Goal: Information Seeking & Learning: Learn about a topic

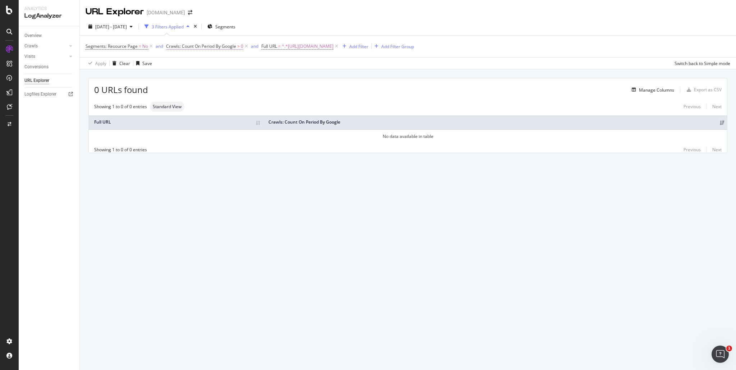
click at [229, 47] on span "Crawls: Count On Period By Google" at bounding box center [201, 46] width 70 height 6
click at [292, 63] on div "Apply Clear Save Switch back to Simple mode" at bounding box center [408, 63] width 657 height 12
click at [152, 46] on icon at bounding box center [151, 46] width 6 height 7
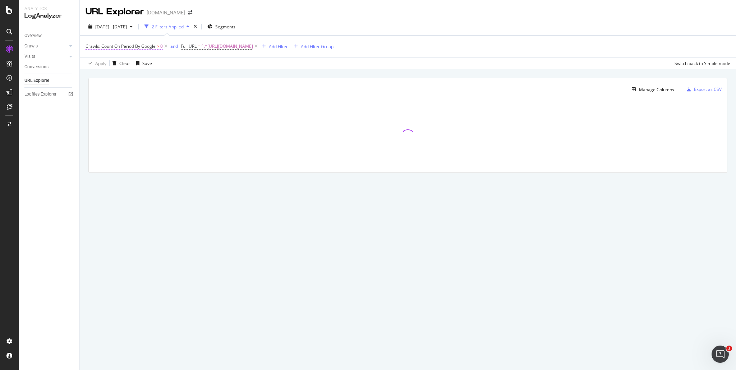
click at [167, 46] on icon at bounding box center [166, 46] width 6 height 7
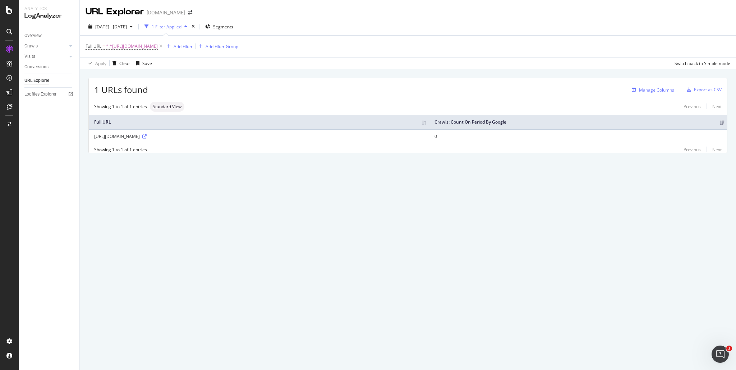
click at [667, 89] on div "Manage Columns" at bounding box center [656, 90] width 35 height 6
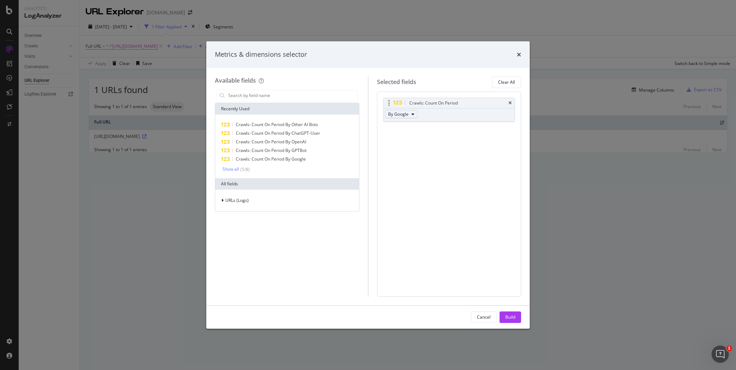
click at [409, 115] on button "By Google" at bounding box center [401, 114] width 33 height 9
click at [421, 149] on span "By GPTBot" at bounding box center [419, 146] width 57 height 6
click at [511, 323] on div "Build" at bounding box center [511, 317] width 10 height 11
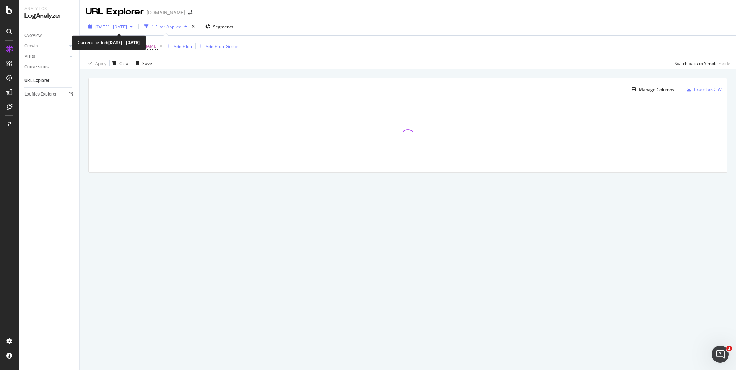
click at [133, 29] on div "2025 Sep. 1st - Sep. 30th" at bounding box center [111, 26] width 50 height 11
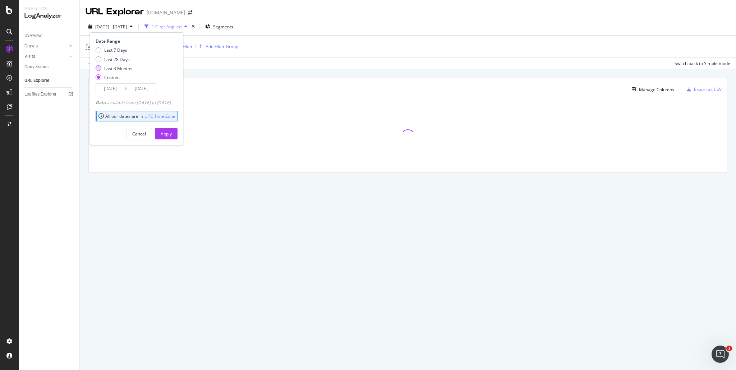
click at [119, 70] on div "Last 3 Months" at bounding box center [118, 68] width 28 height 6
type input "[DATE]"
click at [178, 132] on button "Apply" at bounding box center [166, 134] width 23 height 12
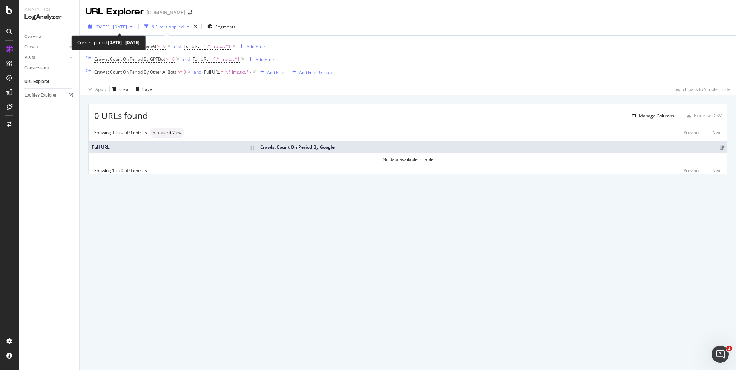
click at [133, 27] on icon "button" at bounding box center [131, 26] width 3 height 4
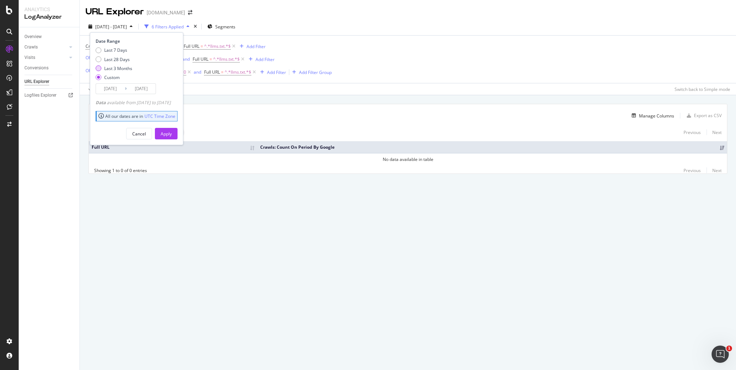
click at [125, 69] on div "Last 3 Months" at bounding box center [118, 68] width 28 height 6
type input "[DATE]"
click at [171, 132] on button "Apply" at bounding box center [166, 134] width 23 height 12
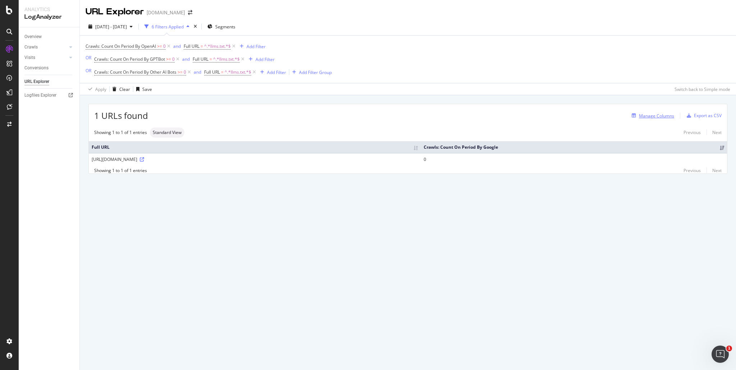
click at [669, 116] on div "Manage Columns" at bounding box center [656, 116] width 35 height 6
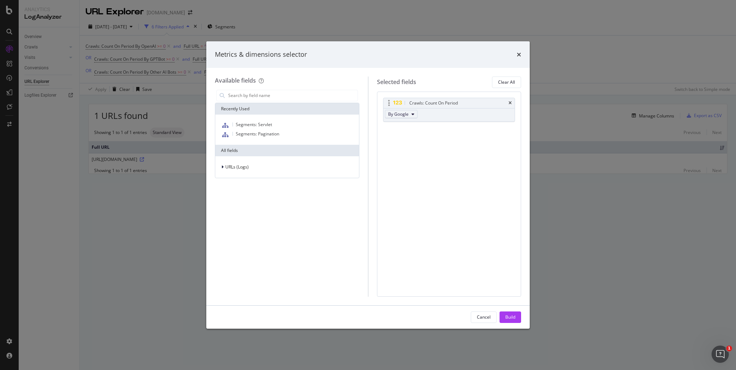
click at [408, 115] on button "By Google" at bounding box center [401, 114] width 33 height 9
click at [490, 139] on div "Crawls: Count On Period By Google You can use this field as a To pick up a drag…" at bounding box center [449, 194] width 145 height 205
click at [256, 97] on input "modal" at bounding box center [293, 95] width 130 height 11
click at [229, 168] on span "URLs (Logs)" at bounding box center [236, 167] width 23 height 6
click at [250, 201] on div "Crawls" at bounding box center [287, 200] width 141 height 10
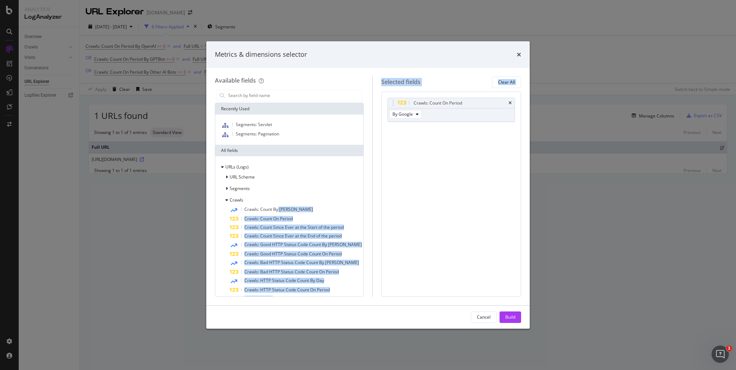
drag, startPoint x: 278, startPoint y: 210, endPoint x: 443, endPoint y: 146, distance: 176.4
click at [443, 146] on div "Available fields Recently Used Segments: Servlet Segments: Pagination All field…" at bounding box center [368, 187] width 306 height 220
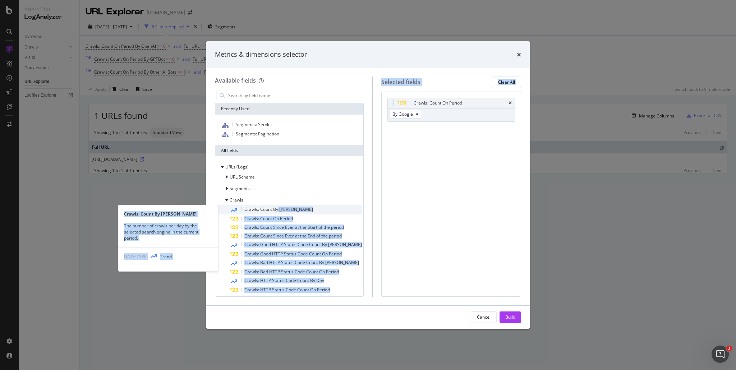
click at [288, 212] on div "Crawls: Count By [PERSON_NAME]" at bounding box center [296, 209] width 132 height 9
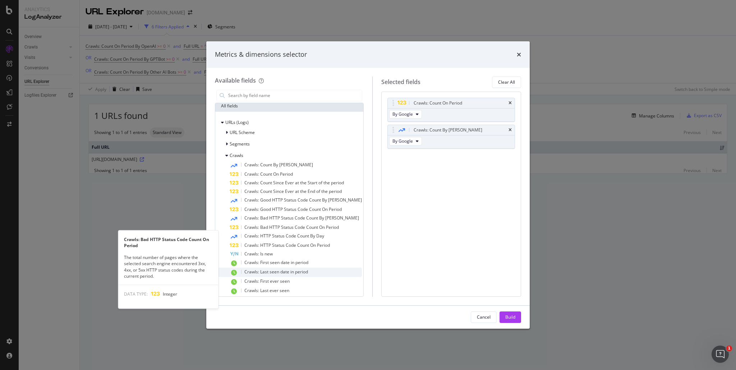
scroll to position [60, 0]
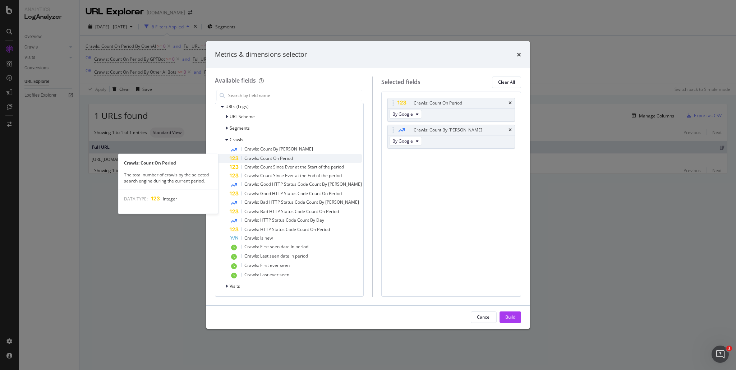
click at [287, 155] on div "Crawls: Count On Period" at bounding box center [296, 158] width 132 height 9
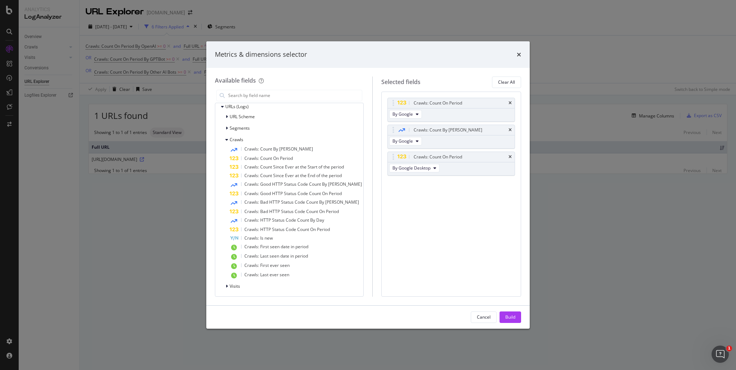
click at [509, 317] on div "Build" at bounding box center [511, 317] width 10 height 6
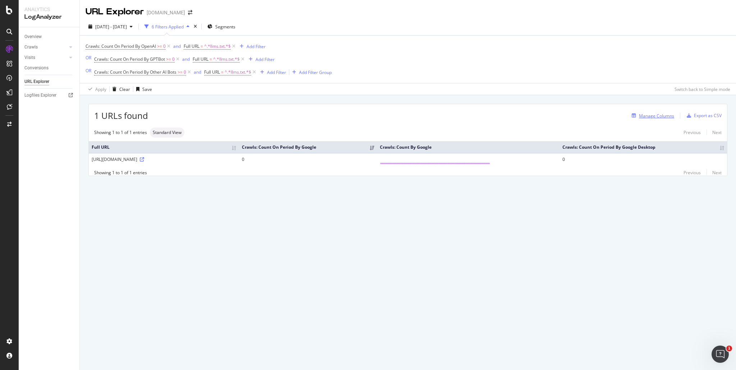
click at [668, 116] on div "Manage Columns" at bounding box center [656, 116] width 35 height 6
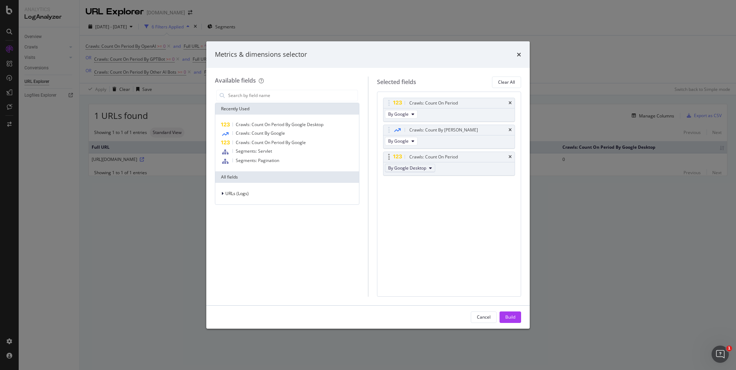
click at [426, 170] on span "By Google Desktop" at bounding box center [407, 168] width 38 height 6
click at [408, 141] on button "By Google" at bounding box center [401, 141] width 33 height 9
click at [408, 114] on button "By Google" at bounding box center [401, 114] width 33 height 9
click at [434, 223] on div "Crawls: Count On Period By Google Crawls: Count By Day By Google Crawls: Count …" at bounding box center [449, 194] width 145 height 205
click at [252, 195] on div "URLs (Logs)" at bounding box center [287, 194] width 141 height 10
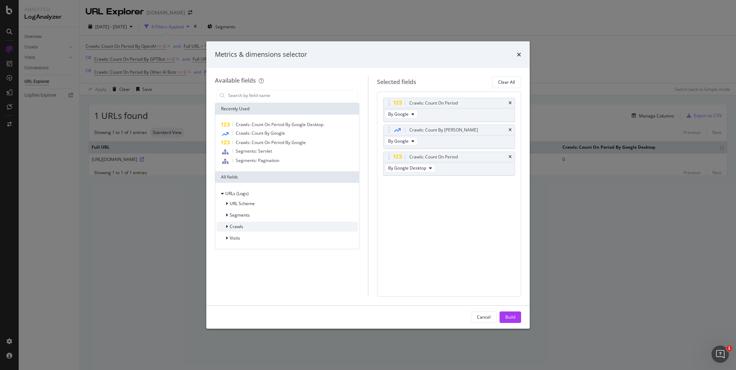
click at [241, 224] on span "Crawls" at bounding box center [237, 227] width 14 height 6
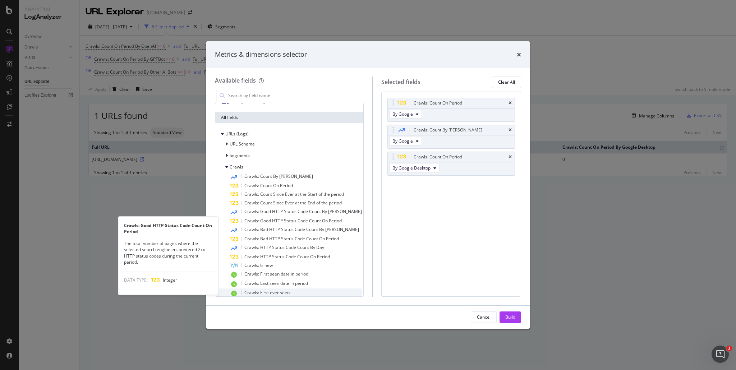
scroll to position [87, 0]
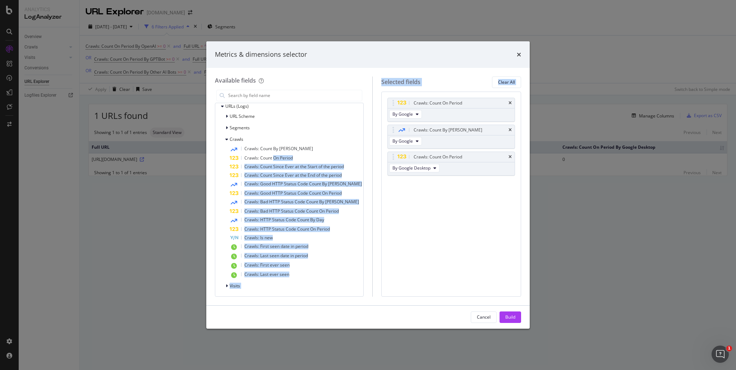
drag, startPoint x: 273, startPoint y: 159, endPoint x: 432, endPoint y: 186, distance: 161.2
click at [432, 186] on div "Available fields Recently Used Crawls: Count On Period By Google Desktop Crawls…" at bounding box center [368, 187] width 306 height 220
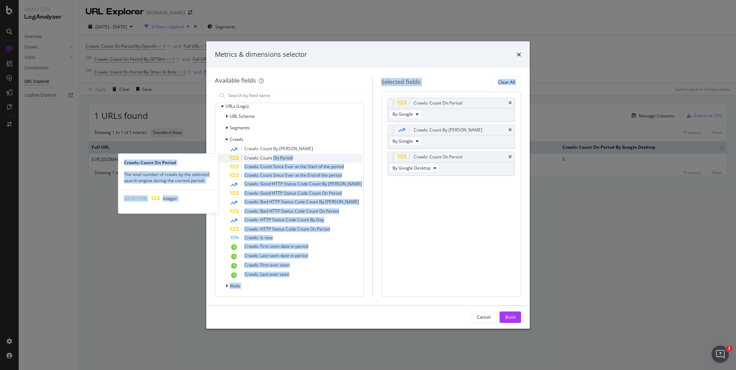
click at [277, 157] on span "Crawls: Count On Period" at bounding box center [269, 158] width 49 height 6
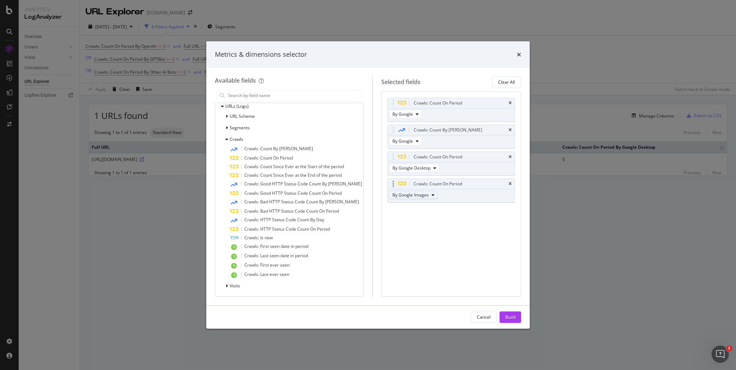
click at [419, 194] on span "By Google Images" at bounding box center [411, 195] width 36 height 6
click at [421, 219] on div "By OpenAI" at bounding box center [419, 215] width 68 height 10
click at [511, 128] on icon "times" at bounding box center [510, 130] width 3 height 4
click at [423, 142] on span "By Google Desktop" at bounding box center [412, 141] width 38 height 6
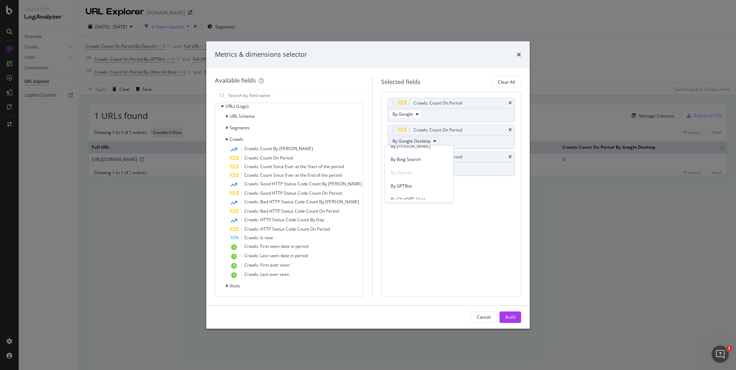
scroll to position [180, 0]
click at [417, 175] on span "By GPTBot" at bounding box center [419, 173] width 57 height 6
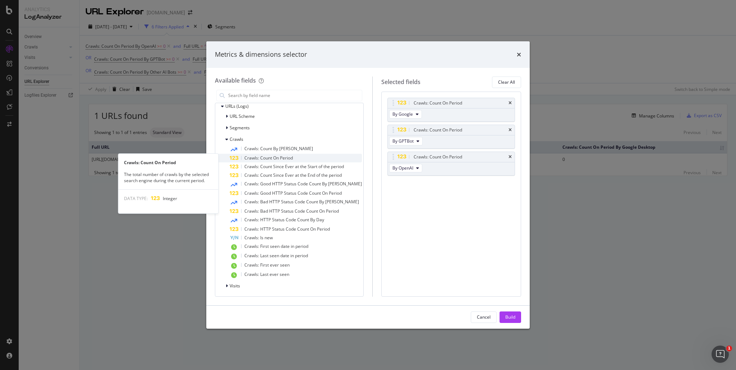
click at [276, 159] on span "Crawls: Count On Period" at bounding box center [269, 158] width 49 height 6
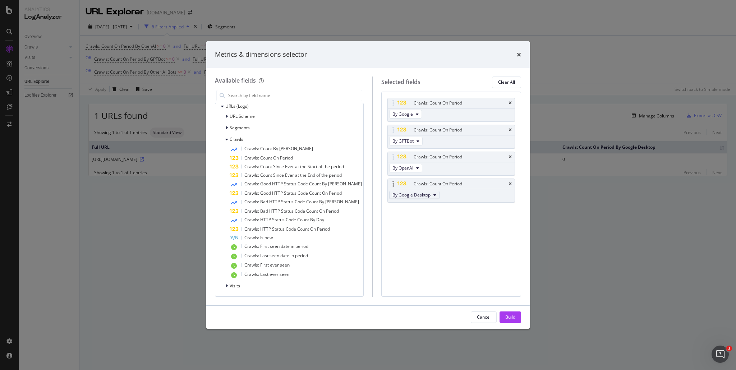
click at [425, 195] on span "By Google Desktop" at bounding box center [412, 195] width 38 height 6
click at [423, 205] on span "By ChatGPT-User" at bounding box center [419, 204] width 57 height 6
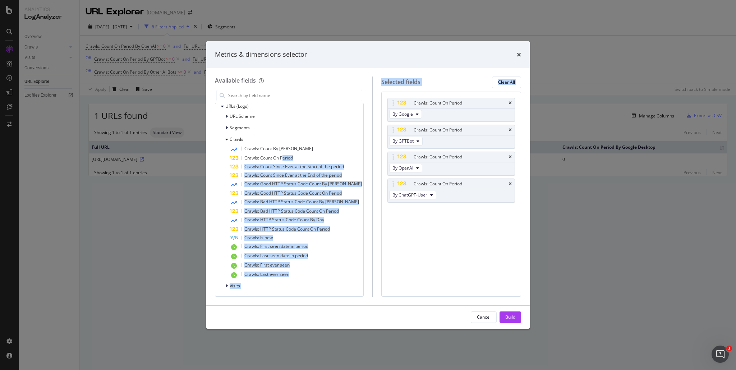
drag, startPoint x: 284, startPoint y: 159, endPoint x: 434, endPoint y: 218, distance: 161.8
click at [437, 220] on div "Available fields Recently Used Crawls: Count On Period By Google Desktop Crawls…" at bounding box center [368, 187] width 306 height 220
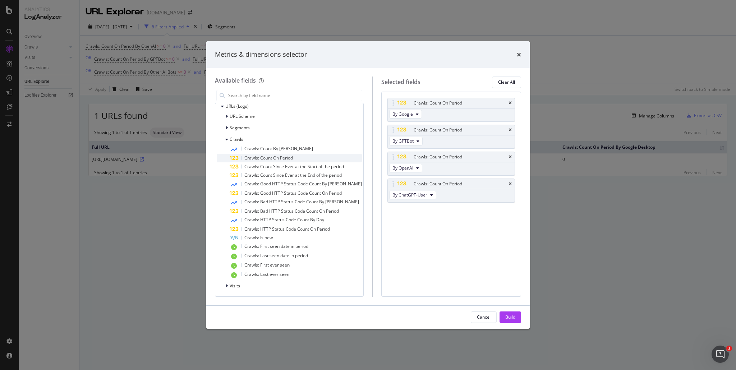
click at [276, 159] on span "Crawls: Count On Period" at bounding box center [269, 158] width 49 height 6
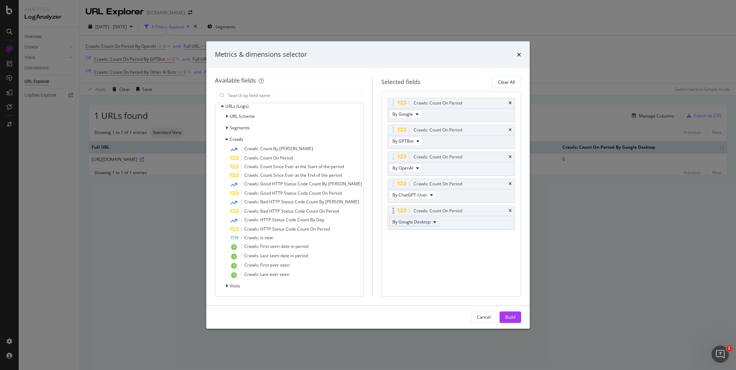
click at [417, 224] on span "By Google Desktop" at bounding box center [412, 222] width 38 height 6
click at [420, 257] on span "By Other AI Bots" at bounding box center [419, 258] width 57 height 6
click at [508, 317] on div "Build" at bounding box center [511, 317] width 10 height 6
